Goal: Find specific page/section: Find specific page/section

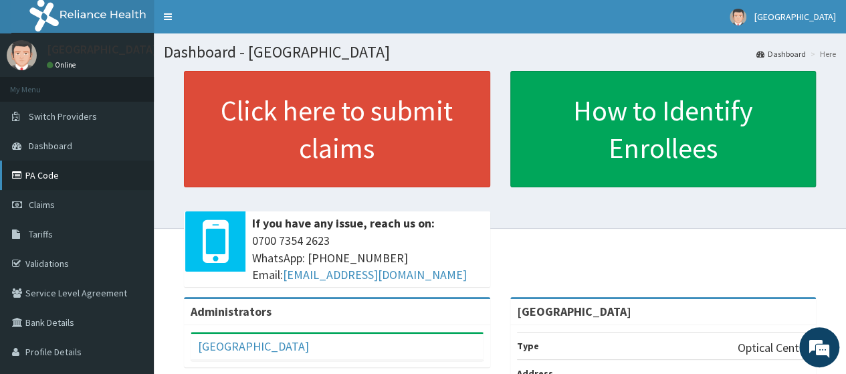
click at [41, 174] on link "PA Code" at bounding box center [77, 174] width 154 height 29
click at [69, 118] on span "Switch Providers" at bounding box center [63, 116] width 68 height 12
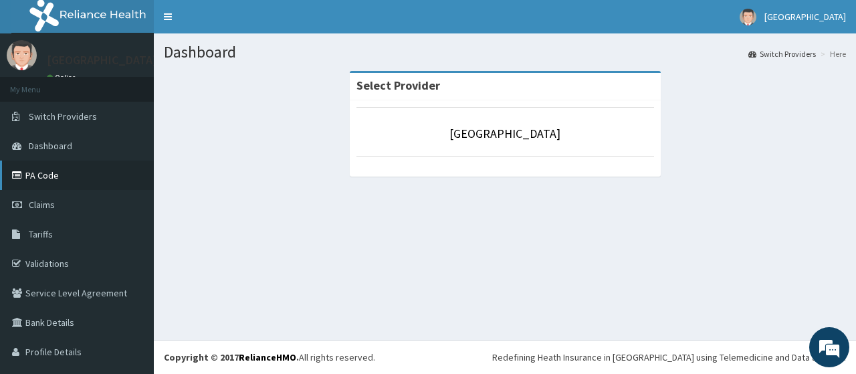
click at [55, 182] on link "PA Code" at bounding box center [77, 174] width 154 height 29
